Goal: Navigation & Orientation: Find specific page/section

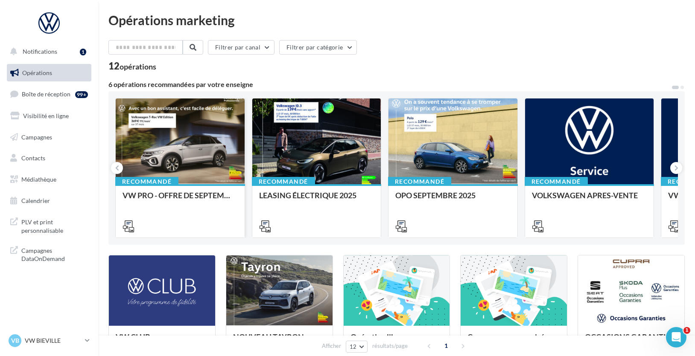
click at [170, 150] on div at bounding box center [180, 142] width 129 height 87
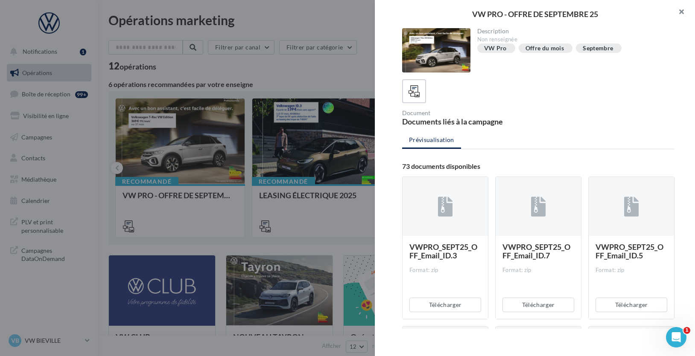
click at [676, 13] on button "button" at bounding box center [678, 13] width 34 height 26
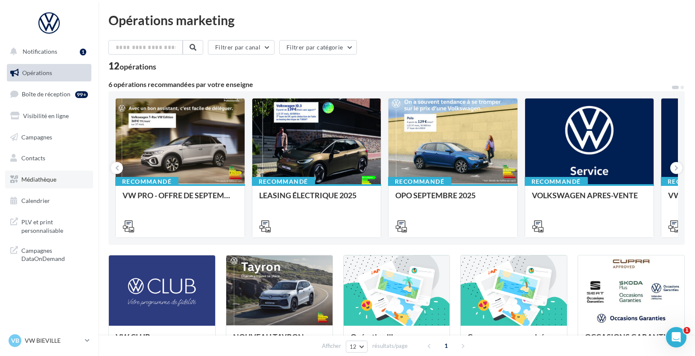
click at [44, 181] on span "Médiathèque" at bounding box center [38, 179] width 35 height 7
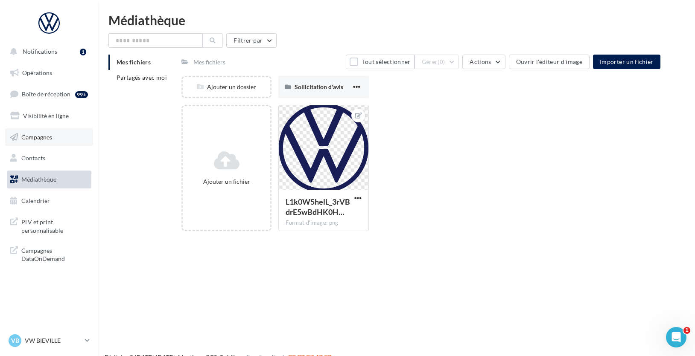
click at [35, 137] on span "Campagnes" at bounding box center [36, 136] width 31 height 7
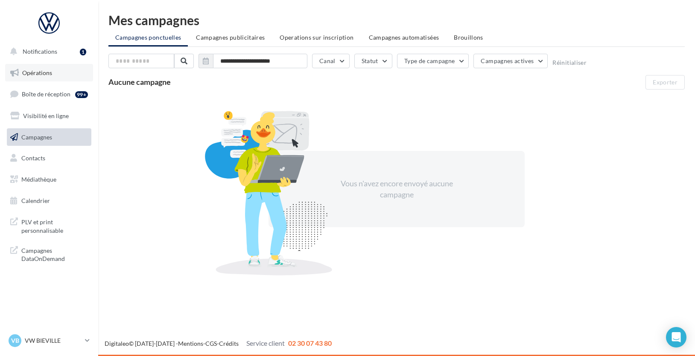
drag, startPoint x: 48, startPoint y: 71, endPoint x: 45, endPoint y: 67, distance: 5.2
click at [48, 71] on span "Opérations" at bounding box center [37, 72] width 30 height 7
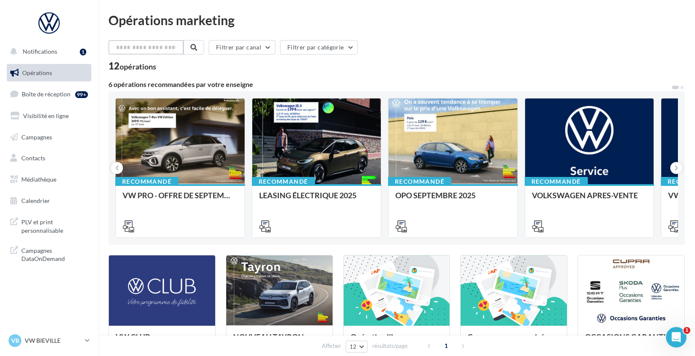
click at [153, 47] on input "text" at bounding box center [145, 47] width 75 height 15
type input "*****"
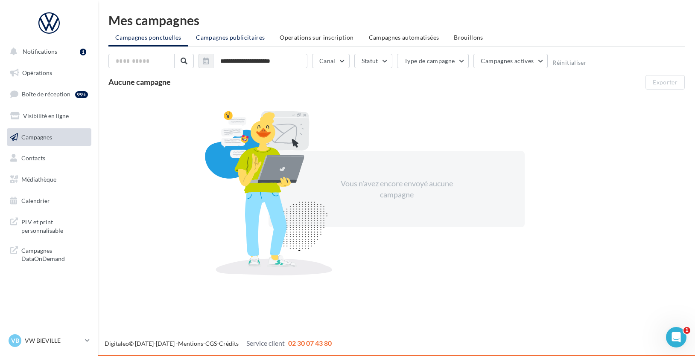
click at [227, 44] on li "Campagnes publicitaires" at bounding box center [230, 37] width 82 height 15
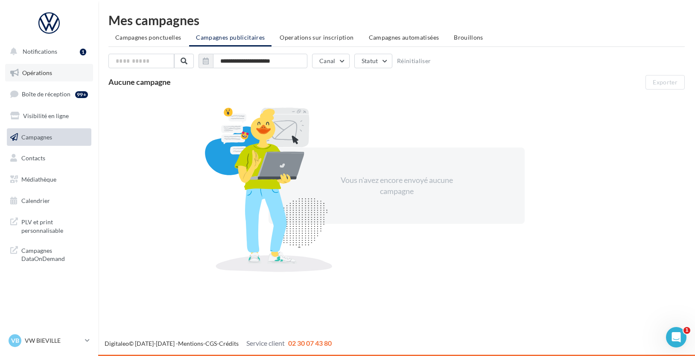
click at [32, 66] on link "Opérations" at bounding box center [49, 73] width 88 height 18
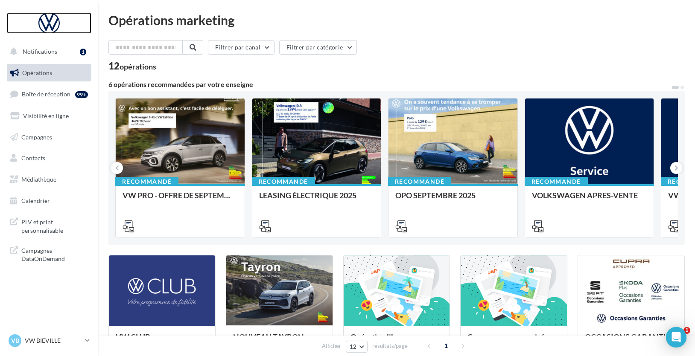
click at [42, 29] on div at bounding box center [49, 22] width 68 height 21
click at [158, 47] on input "text" at bounding box center [145, 47] width 75 height 15
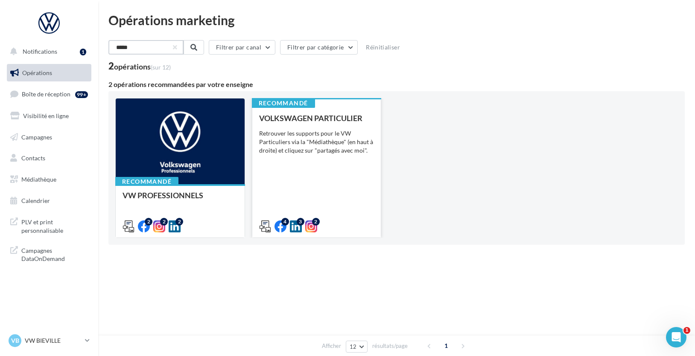
type input "*****"
click at [330, 127] on div "VOLKSWAGEN PARTICULIER Retrouver les supports pour le VW Particuliers via la "M…" at bounding box center [316, 172] width 115 height 116
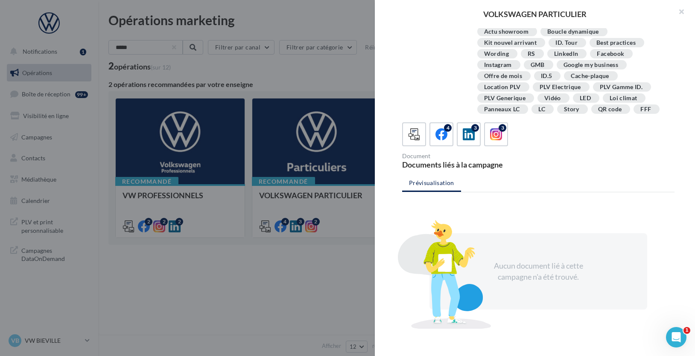
scroll to position [155, 0]
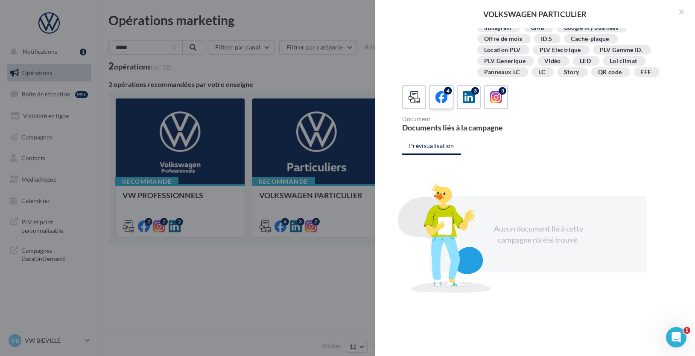
click at [440, 102] on icon at bounding box center [441, 97] width 12 height 12
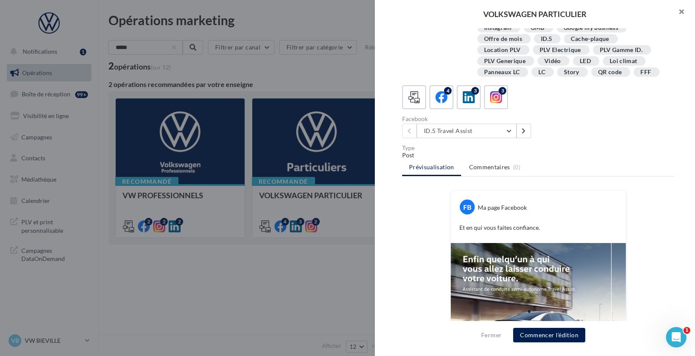
click at [684, 13] on button "button" at bounding box center [678, 13] width 34 height 26
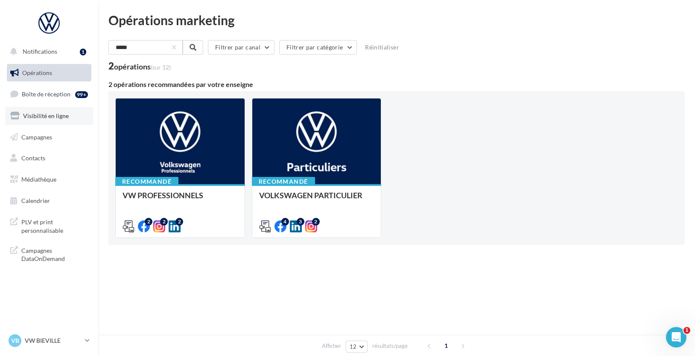
click at [50, 112] on link "Visibilité en ligne" at bounding box center [49, 116] width 88 height 18
click at [36, 228] on span "PLV et print personnalisable" at bounding box center [54, 225] width 67 height 18
